Goal: Task Accomplishment & Management: Manage account settings

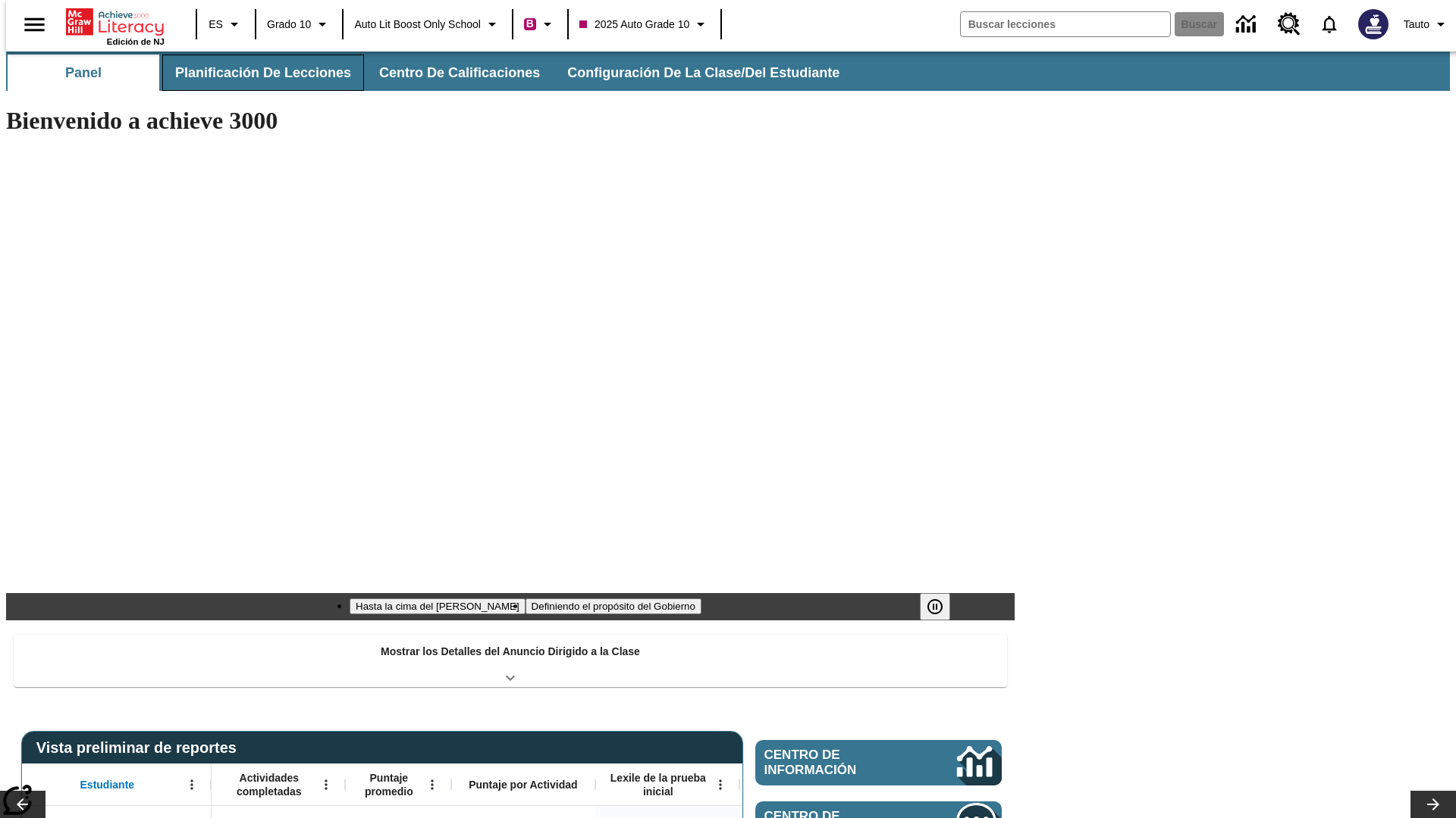
click at [254, 73] on span "Planificación de lecciones" at bounding box center [263, 73] width 176 height 17
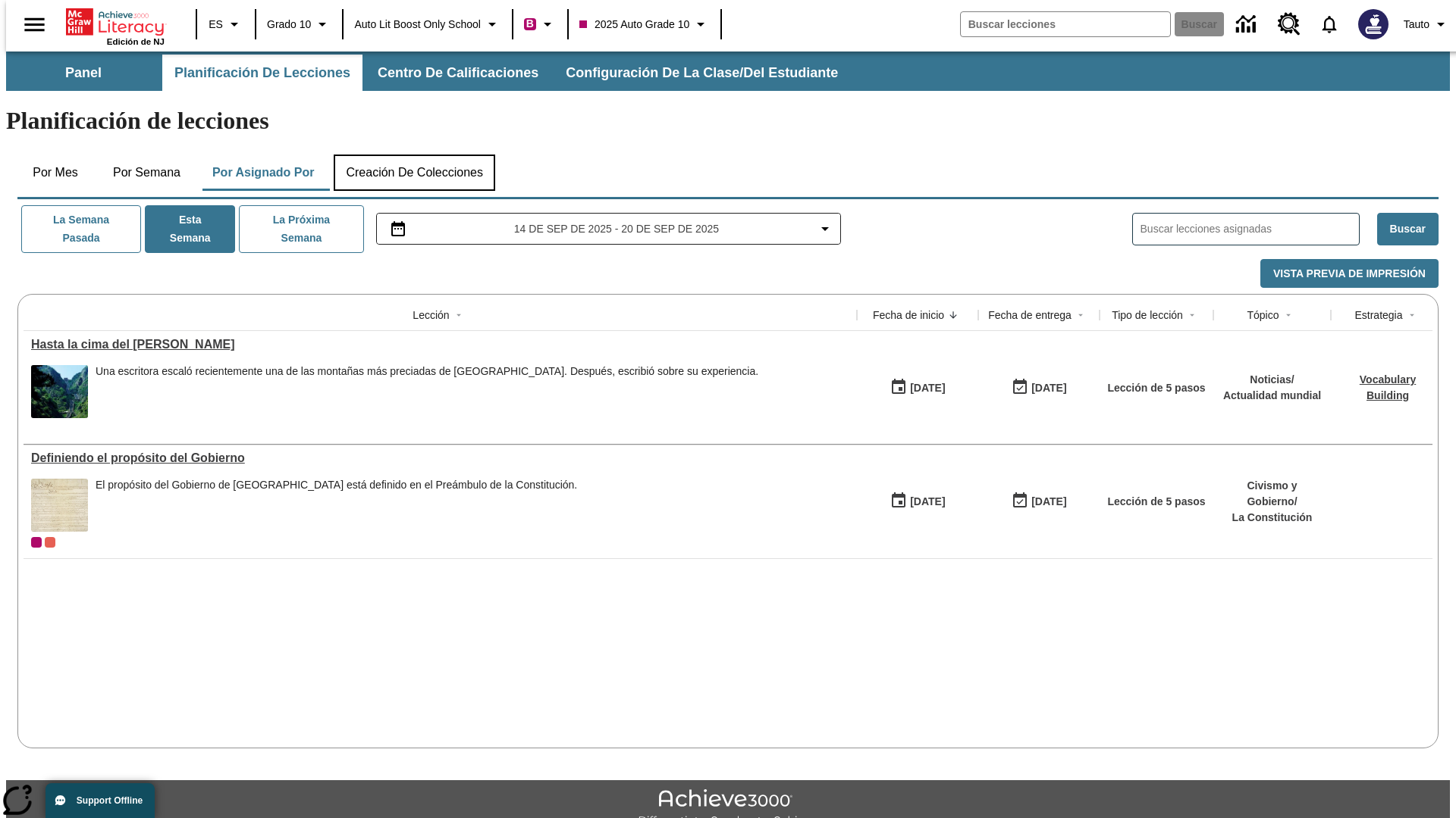
click at [414, 154] on button "Creación de colecciones" at bounding box center [414, 172] width 161 height 36
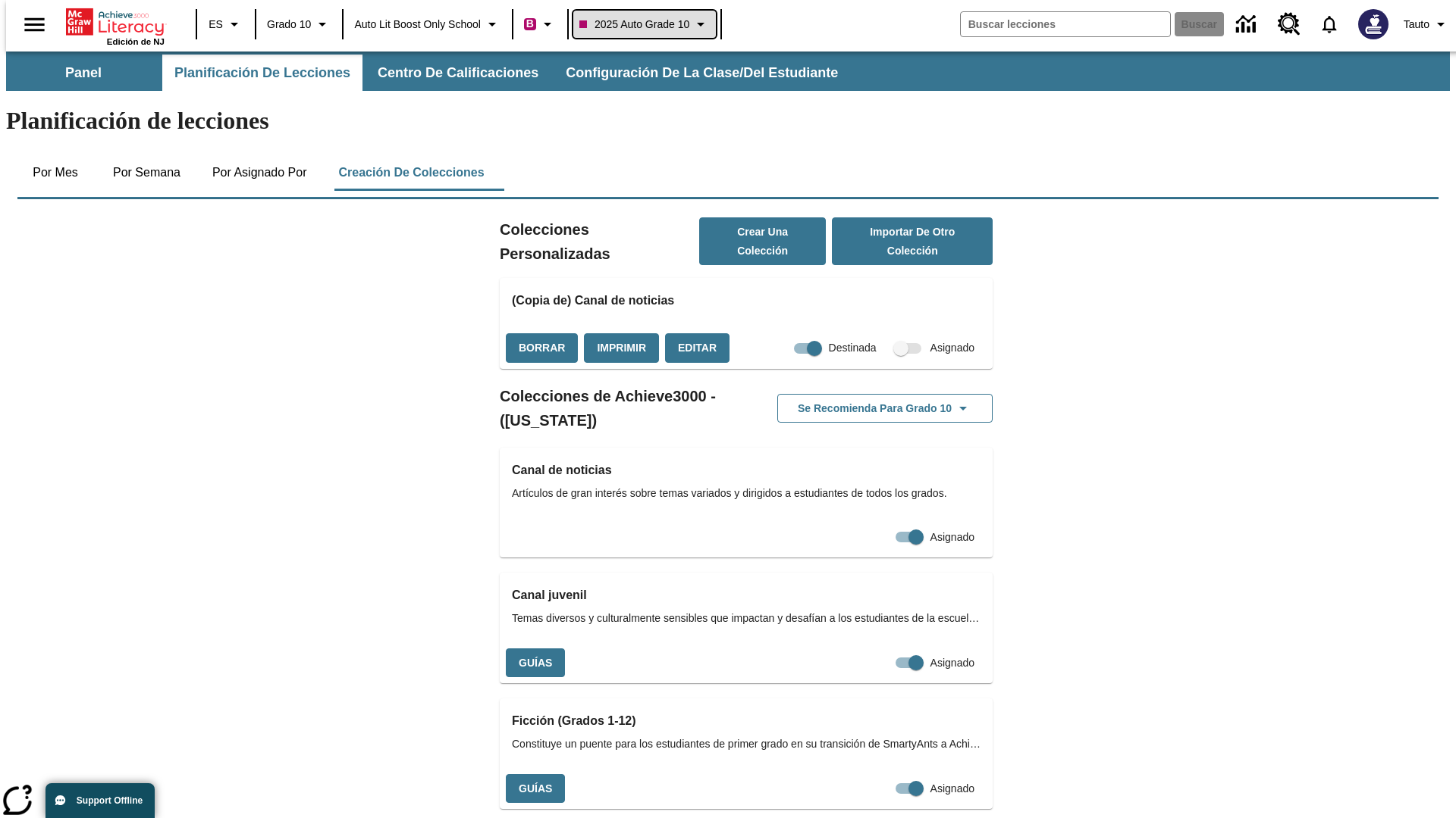
click at [649, 24] on span "2025 Auto Grade 10" at bounding box center [634, 24] width 110 height 16
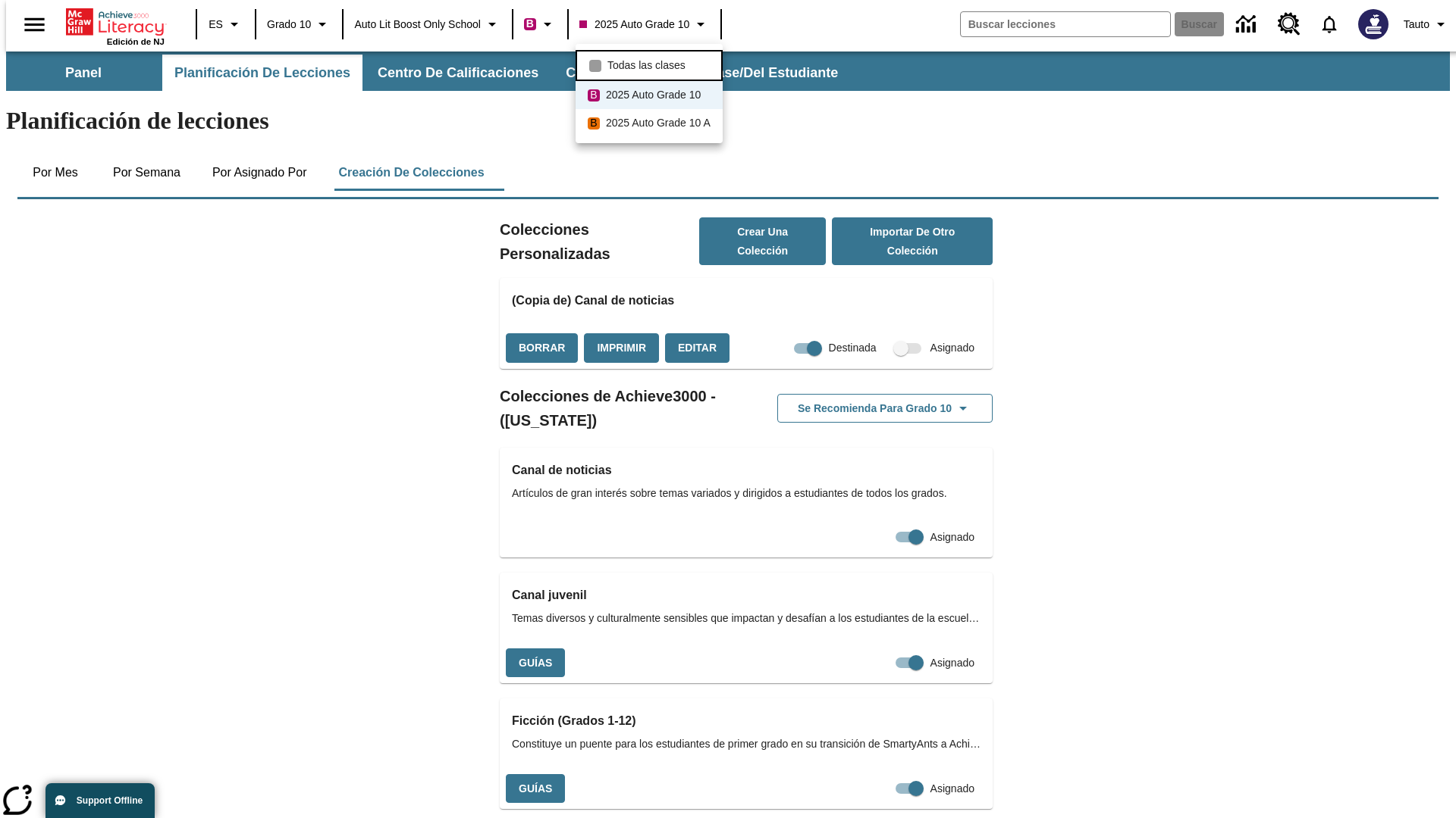
click at [652, 63] on span "Todas las clases" at bounding box center [646, 66] width 78 height 16
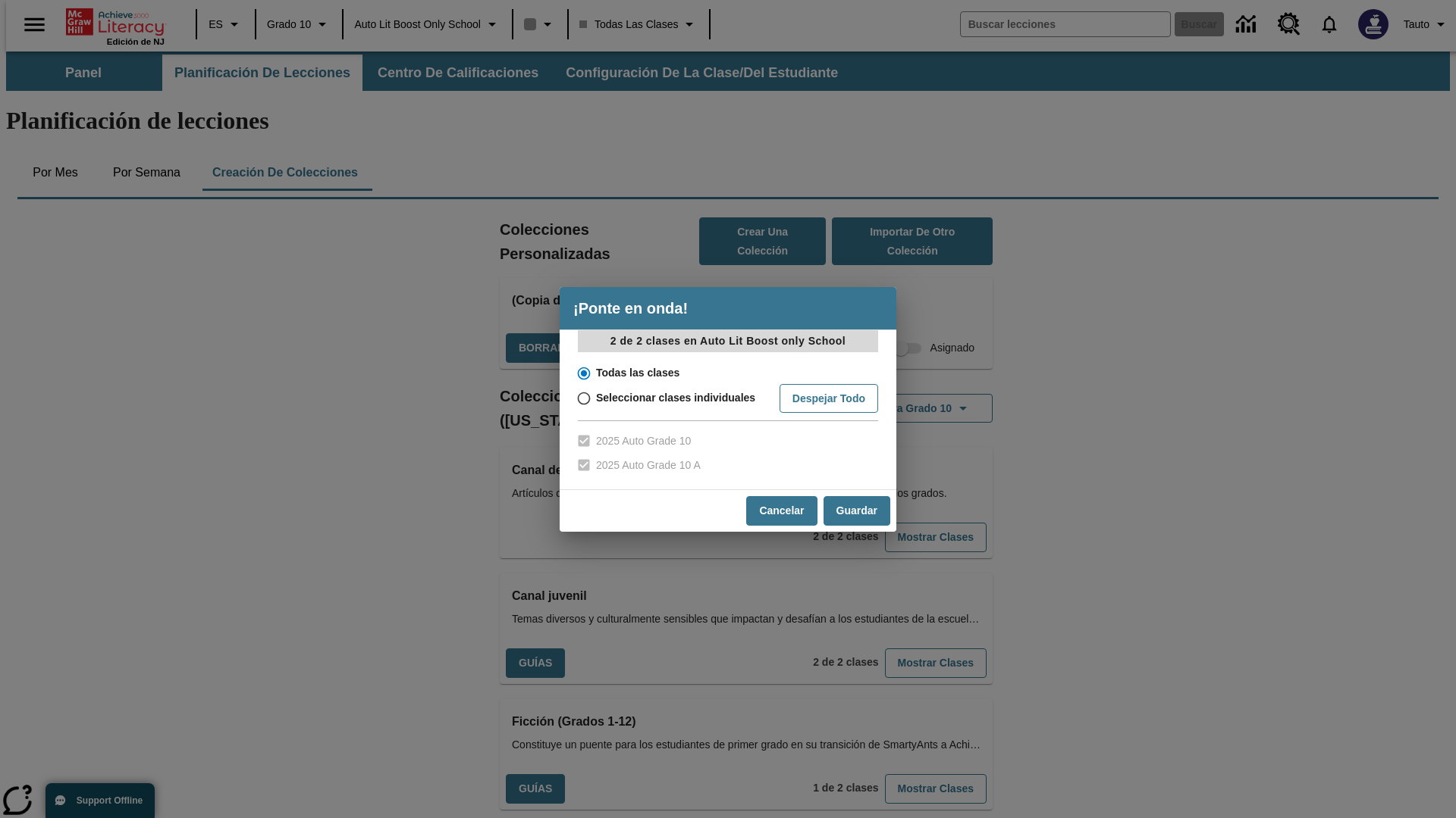
scroll to position [446, 0]
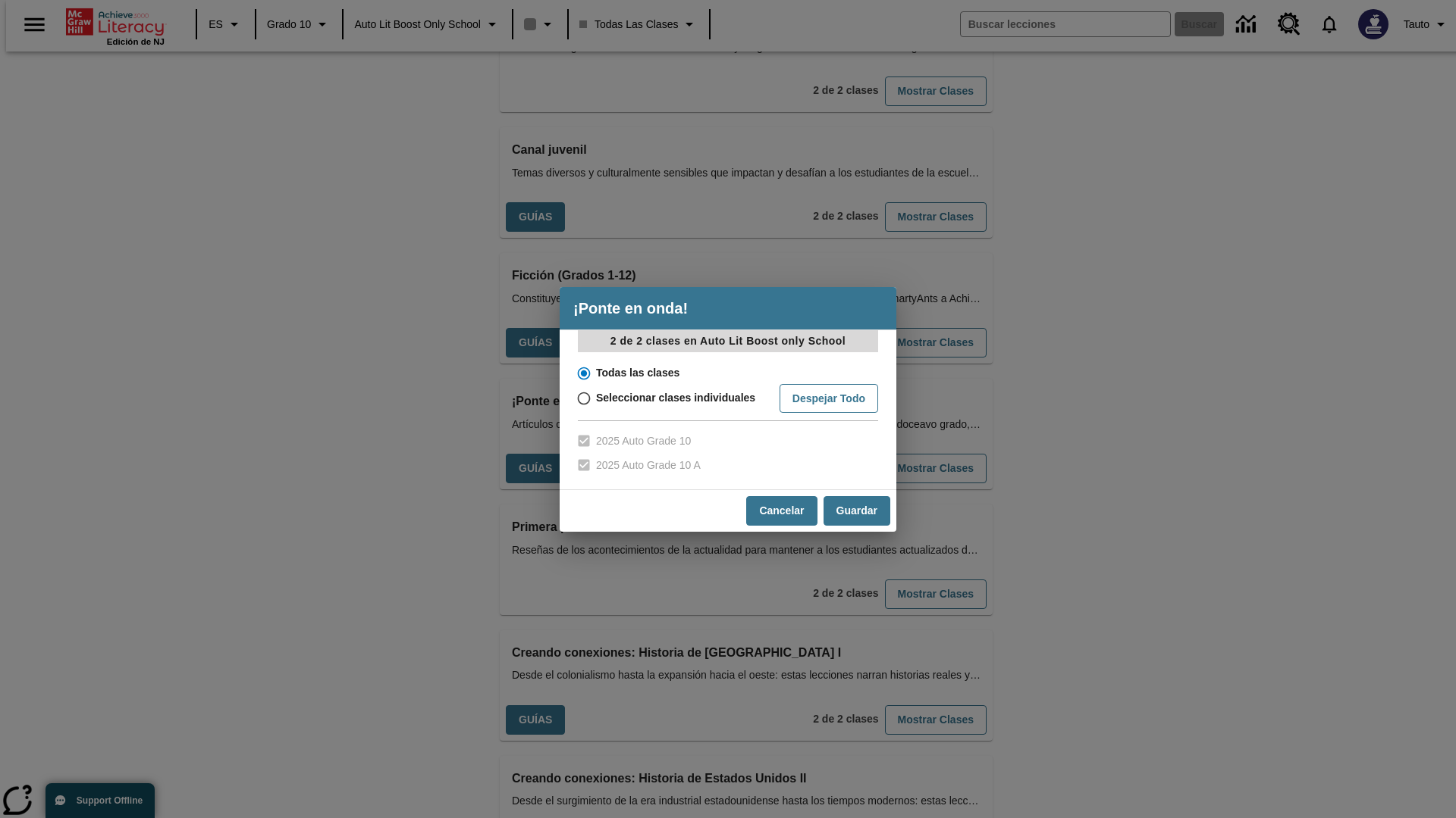
click at [582, 373] on input "Todas las clases" at bounding box center [583, 373] width 27 height 21
click at [780, 510] on button "Cancelar" at bounding box center [782, 511] width 70 height 30
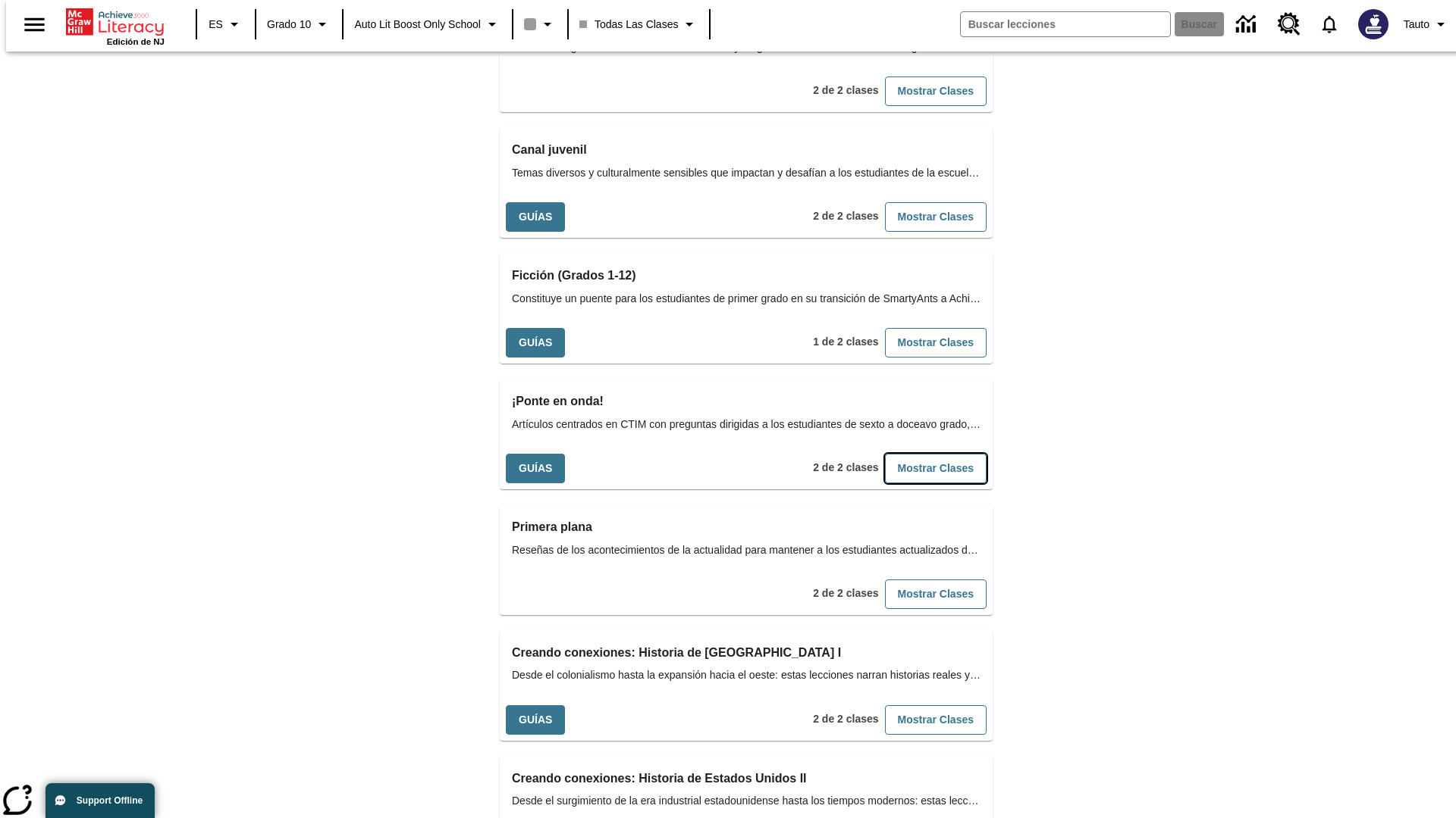
click at [911, 454] on button "Mostrar Clases" at bounding box center [936, 469] width 102 height 30
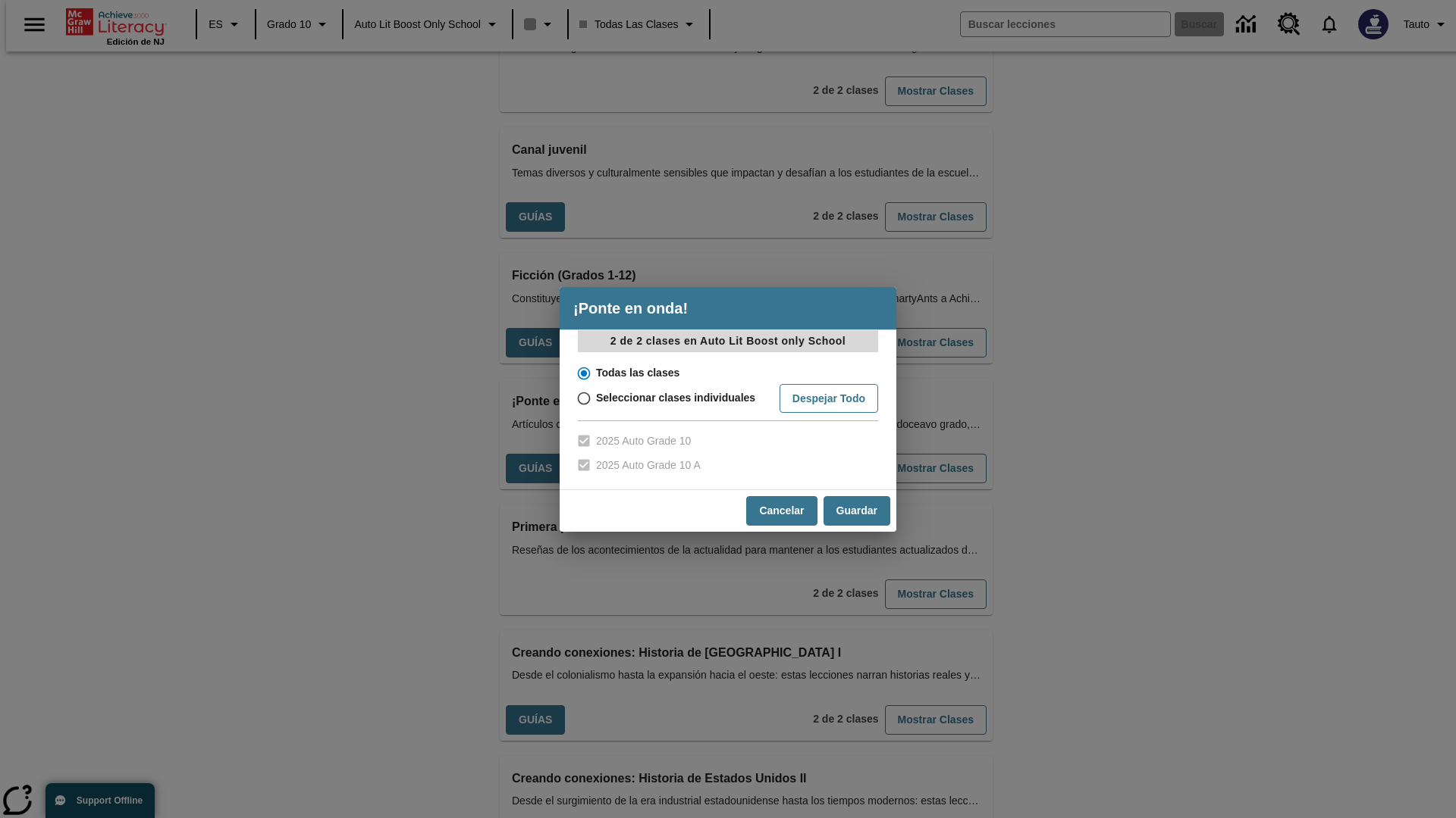
click at [582, 373] on input "Todas las clases" at bounding box center [583, 373] width 27 height 21
click at [856, 510] on button "Guardar" at bounding box center [856, 511] width 67 height 30
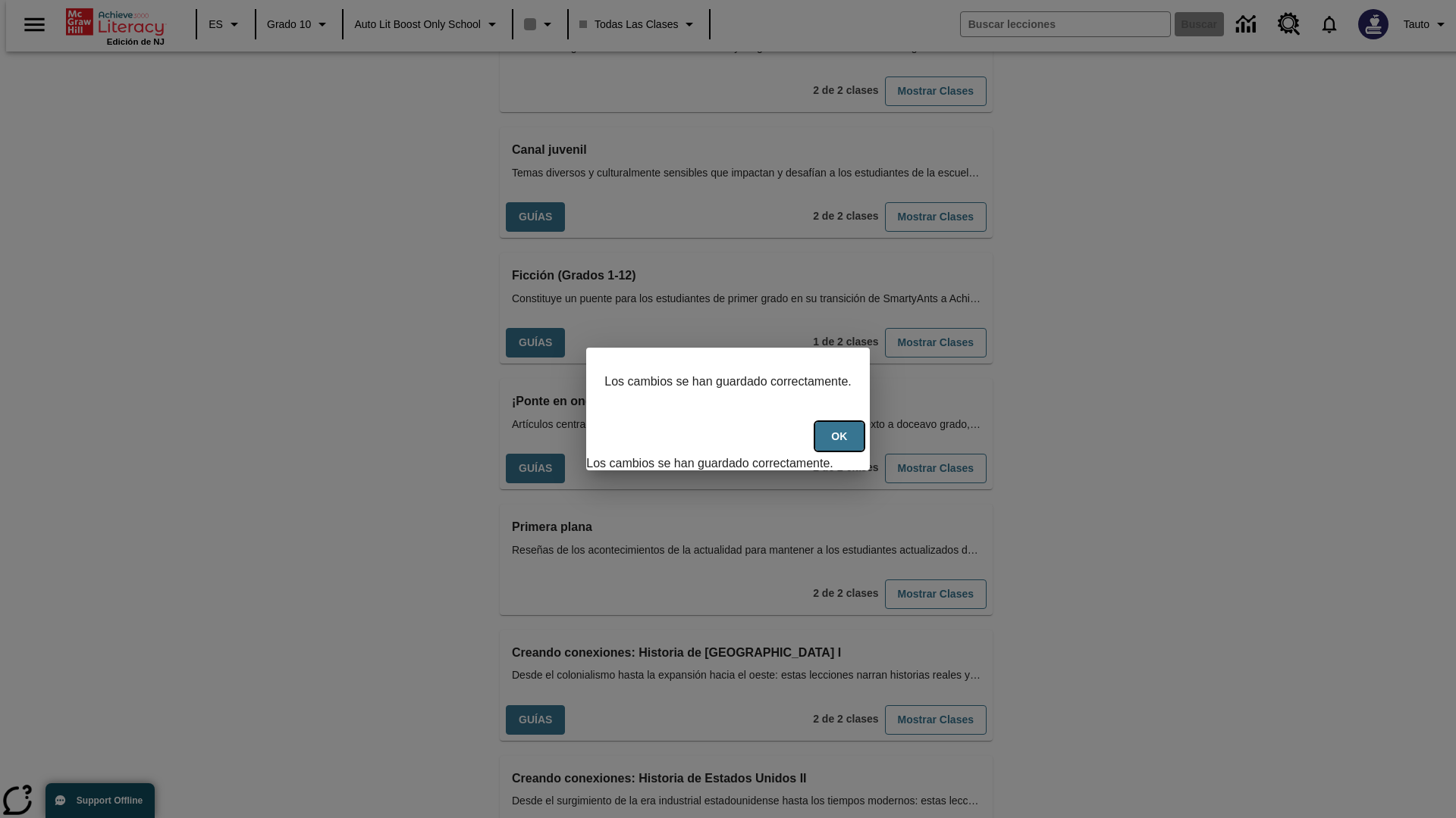
click at [847, 445] on button "OK" at bounding box center [840, 437] width 49 height 30
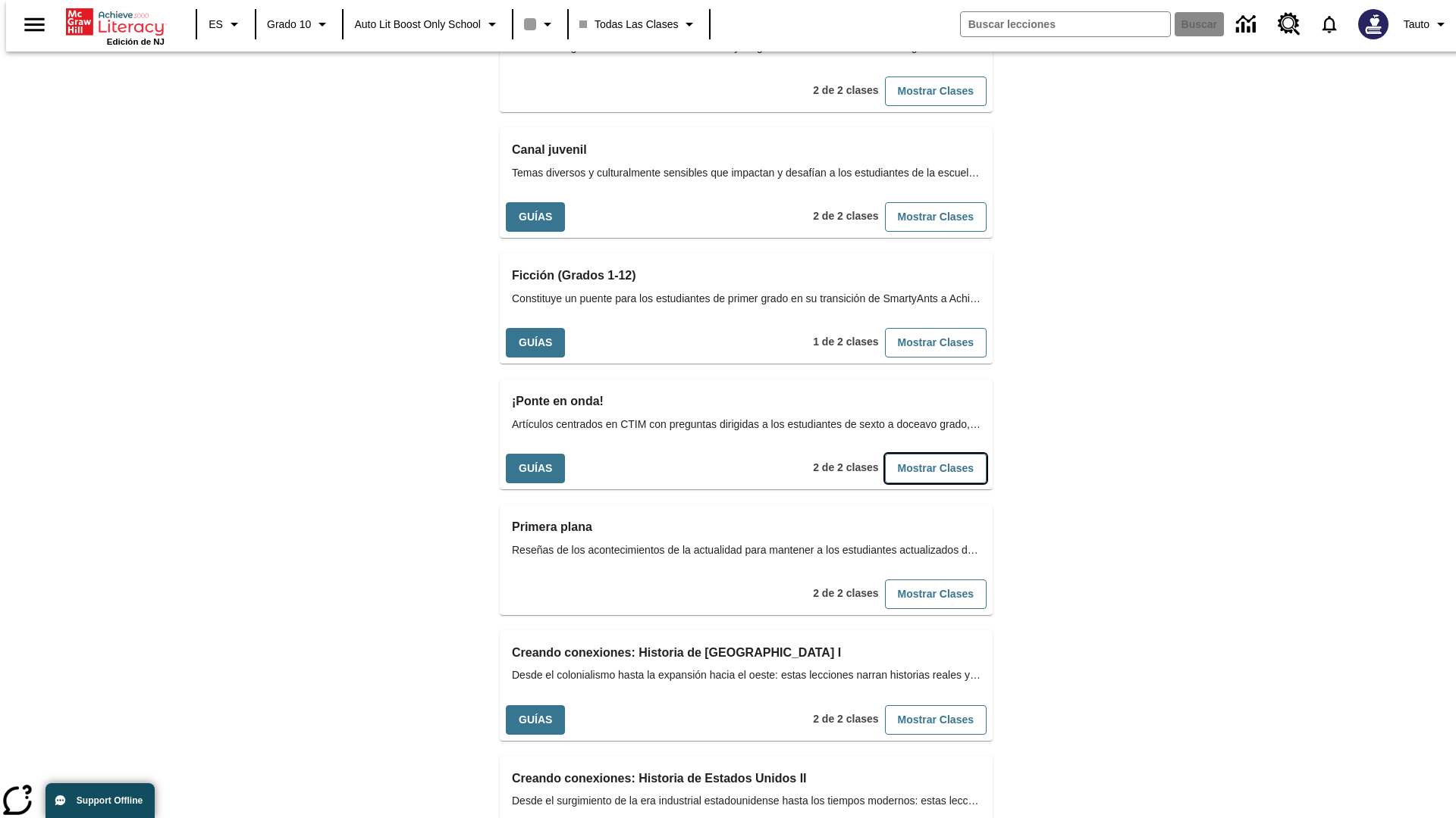
click at [911, 454] on button "Mostrar Clases" at bounding box center [936, 469] width 102 height 30
